Goal: Task Accomplishment & Management: Manage account settings

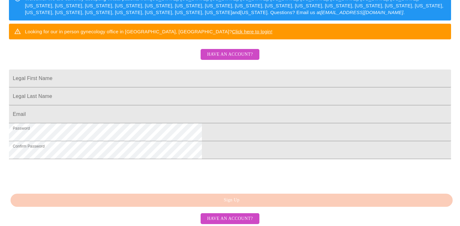
scroll to position [164, 0]
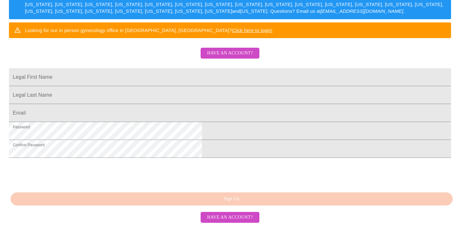
click at [231, 216] on span "Have an account?" at bounding box center [230, 217] width 46 height 8
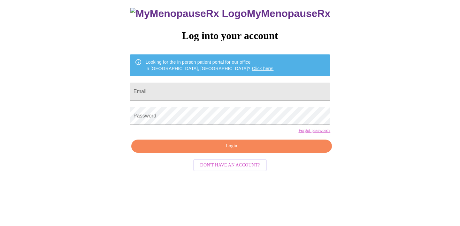
scroll to position [9, 0]
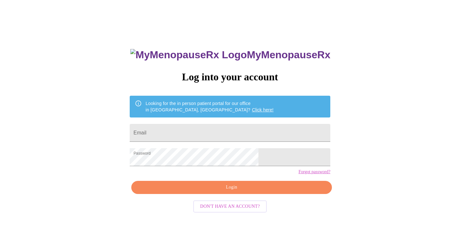
click at [233, 191] on span "Login" at bounding box center [232, 187] width 186 height 8
click at [261, 191] on span "Login" at bounding box center [232, 187] width 186 height 8
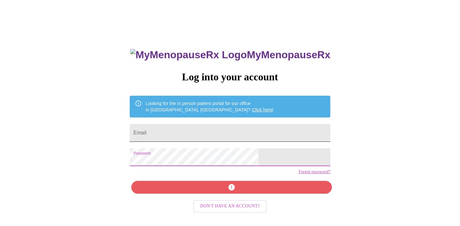
click at [216, 134] on input "Email" at bounding box center [230, 133] width 201 height 18
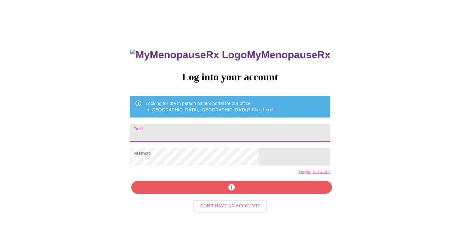
type input "[EMAIL_ADDRESS][DOMAIN_NAME]"
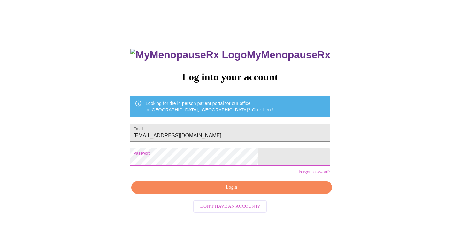
click at [176, 175] on div "MyMenopauseRx Log into your account Looking for the in person patient portal fo…" at bounding box center [230, 152] width 214 height 226
click at [199, 191] on span "Login" at bounding box center [232, 187] width 186 height 8
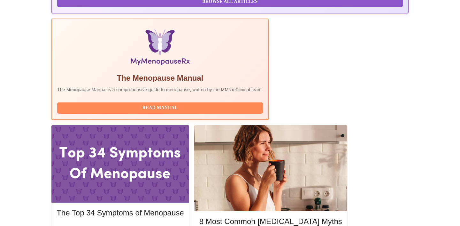
scroll to position [187, 0]
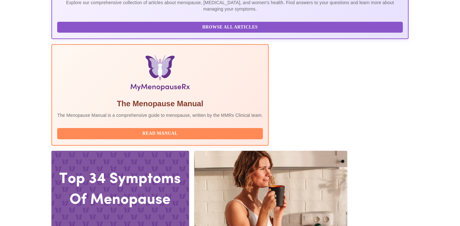
scroll to position [173, 0]
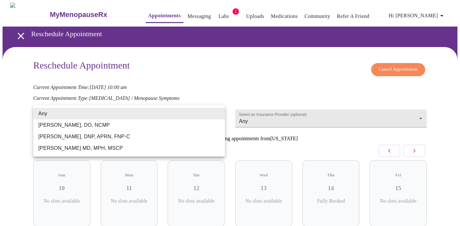
click at [161, 114] on body "MyMenopauseRx Appointments Messaging Labs 1 Uploads Medications Community Refer…" at bounding box center [230, 142] width 455 height 278
click at [137, 104] on div at bounding box center [230, 113] width 460 height 226
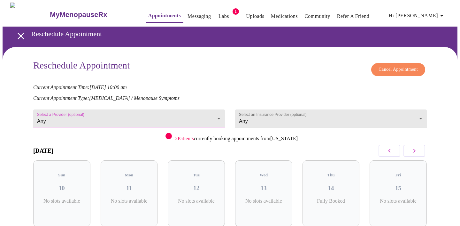
click at [81, 116] on body "MyMenopauseRx Appointments Messaging Labs 1 Uploads Medications Community Refer…" at bounding box center [230, 142] width 455 height 278
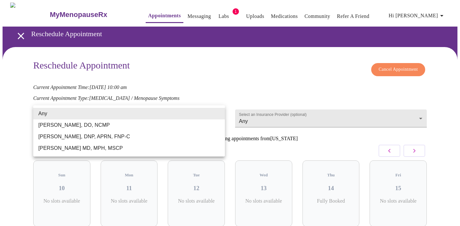
click at [12, 113] on div at bounding box center [230, 113] width 460 height 226
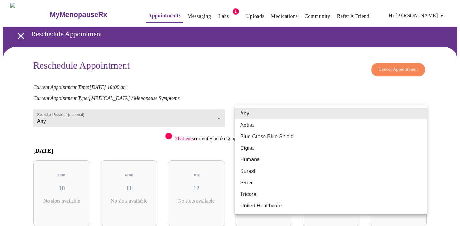
click at [280, 112] on body "MyMenopauseRx Appointments Messaging Labs 1 Uploads Medications Community Refer…" at bounding box center [230, 142] width 455 height 278
click at [279, 135] on li "Blue Cross Blue Shield" at bounding box center [331, 137] width 192 height 12
type input "Blue Cross Blue Shield"
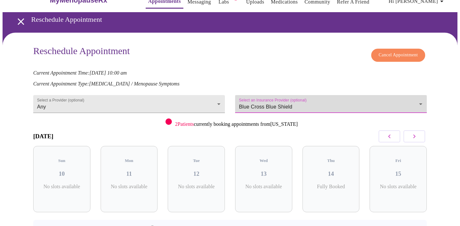
scroll to position [32, 0]
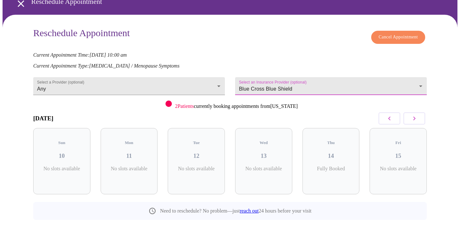
click at [417, 116] on icon "button" at bounding box center [415, 118] width 8 height 8
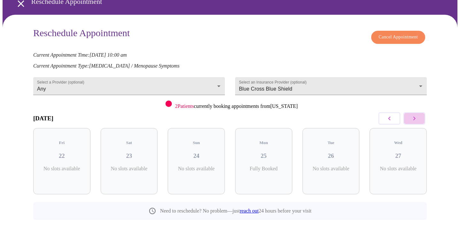
click at [417, 116] on icon "button" at bounding box center [415, 118] width 8 height 8
click at [392, 116] on icon "button" at bounding box center [390, 118] width 8 height 8
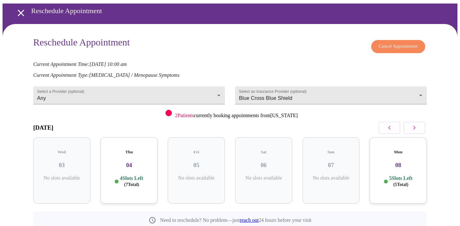
scroll to position [0, 0]
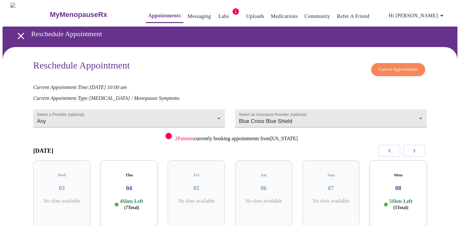
click at [398, 67] on span "Cancel Appointment" at bounding box center [398, 70] width 39 height 8
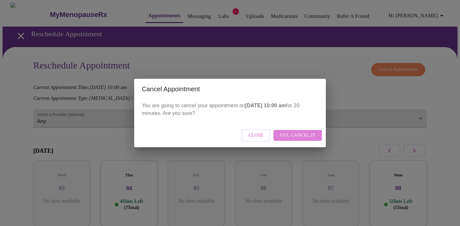
click at [296, 137] on span "Yes, cancel it" at bounding box center [297, 135] width 35 height 8
click at [290, 137] on span "Close" at bounding box center [284, 135] width 15 height 8
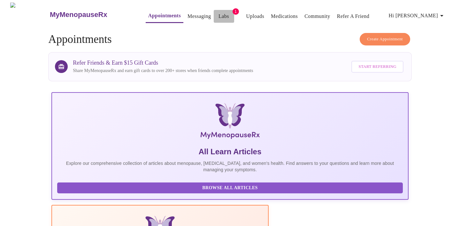
click at [219, 13] on link "Labs" at bounding box center [224, 16] width 11 height 9
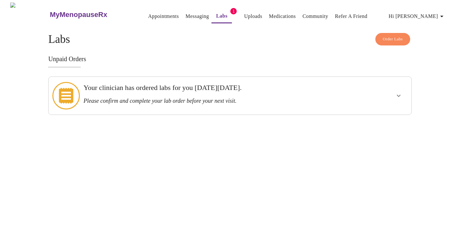
click at [195, 98] on h3 "Please confirm and complete your lab order before your next visit." at bounding box center [212, 101] width 258 height 7
click at [402, 92] on icon "show more" at bounding box center [399, 96] width 8 height 8
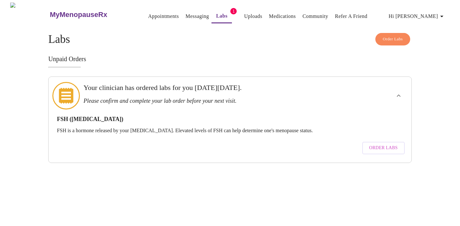
click at [150, 12] on link "Appointments" at bounding box center [163, 16] width 31 height 9
